Goal: Task Accomplishment & Management: Complete application form

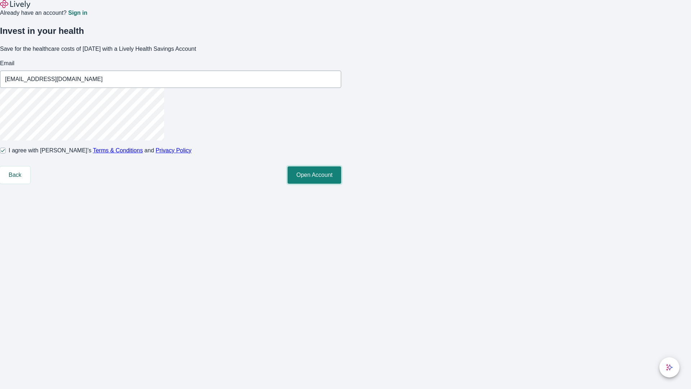
click at [341, 184] on button "Open Account" at bounding box center [315, 174] width 54 height 17
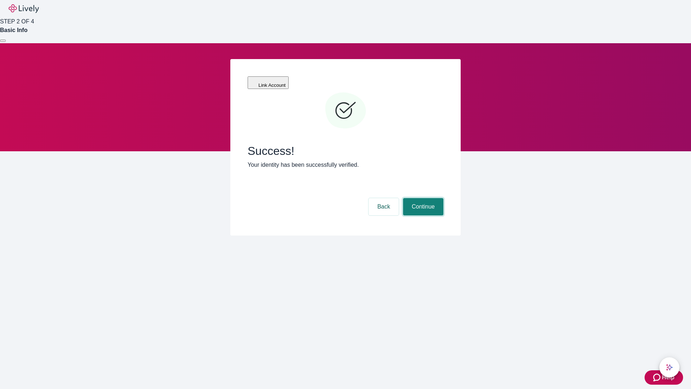
click at [422, 198] on button "Continue" at bounding box center [423, 206] width 40 height 17
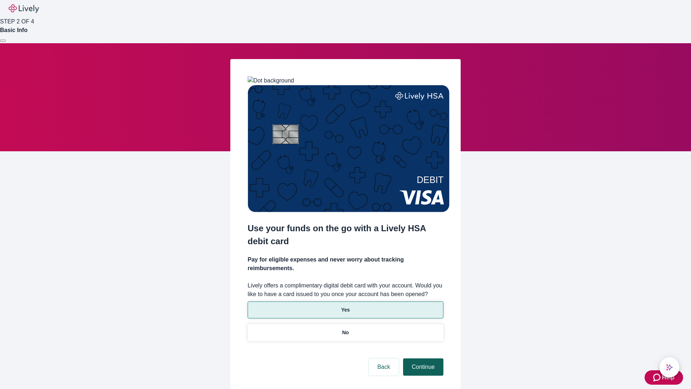
click at [345, 306] on p "Yes" at bounding box center [345, 310] width 9 height 8
click at [422, 358] on button "Continue" at bounding box center [423, 366] width 40 height 17
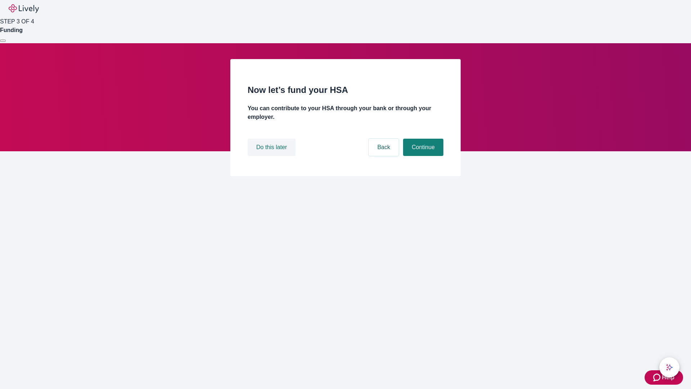
click at [273, 156] on button "Do this later" at bounding box center [272, 147] width 48 height 17
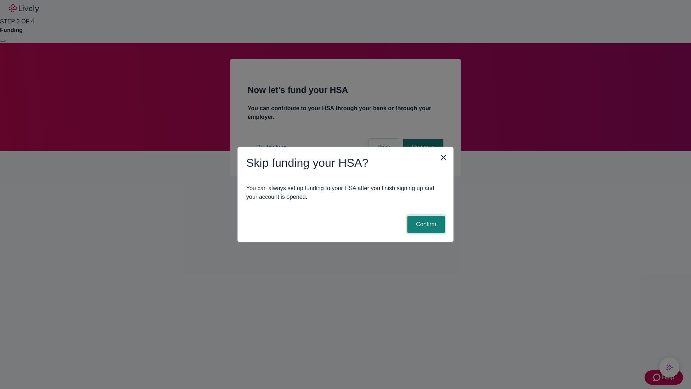
click at [425, 224] on button "Confirm" at bounding box center [426, 224] width 37 height 17
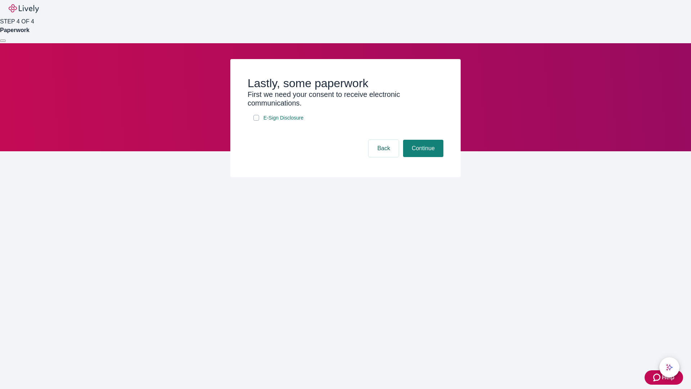
click at [256, 121] on input "E-Sign Disclosure" at bounding box center [256, 118] width 6 height 6
checkbox input "true"
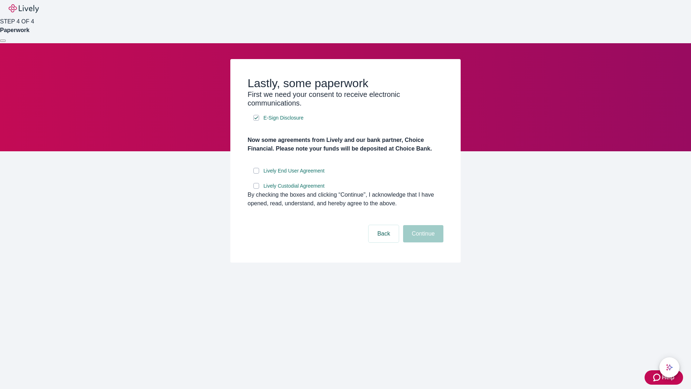
click at [256, 174] on input "Lively End User Agreement" at bounding box center [256, 171] width 6 height 6
checkbox input "true"
click at [256, 189] on input "Lively Custodial Agreement" at bounding box center [256, 186] width 6 height 6
checkbox input "true"
click at [422, 242] on button "Continue" at bounding box center [423, 233] width 40 height 17
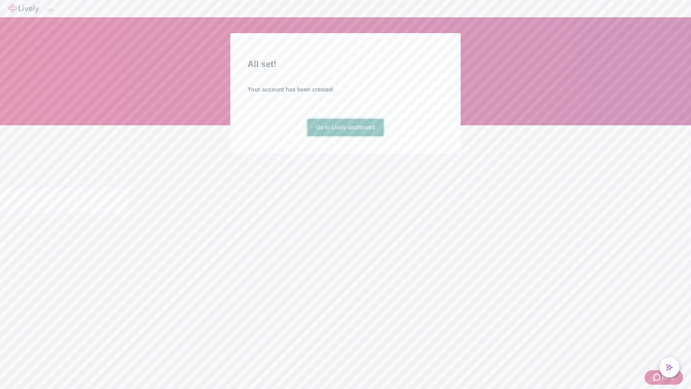
click at [345, 136] on link "Go to Lively dashboard" at bounding box center [345, 127] width 77 height 17
